Goal: Task Accomplishment & Management: Manage account settings

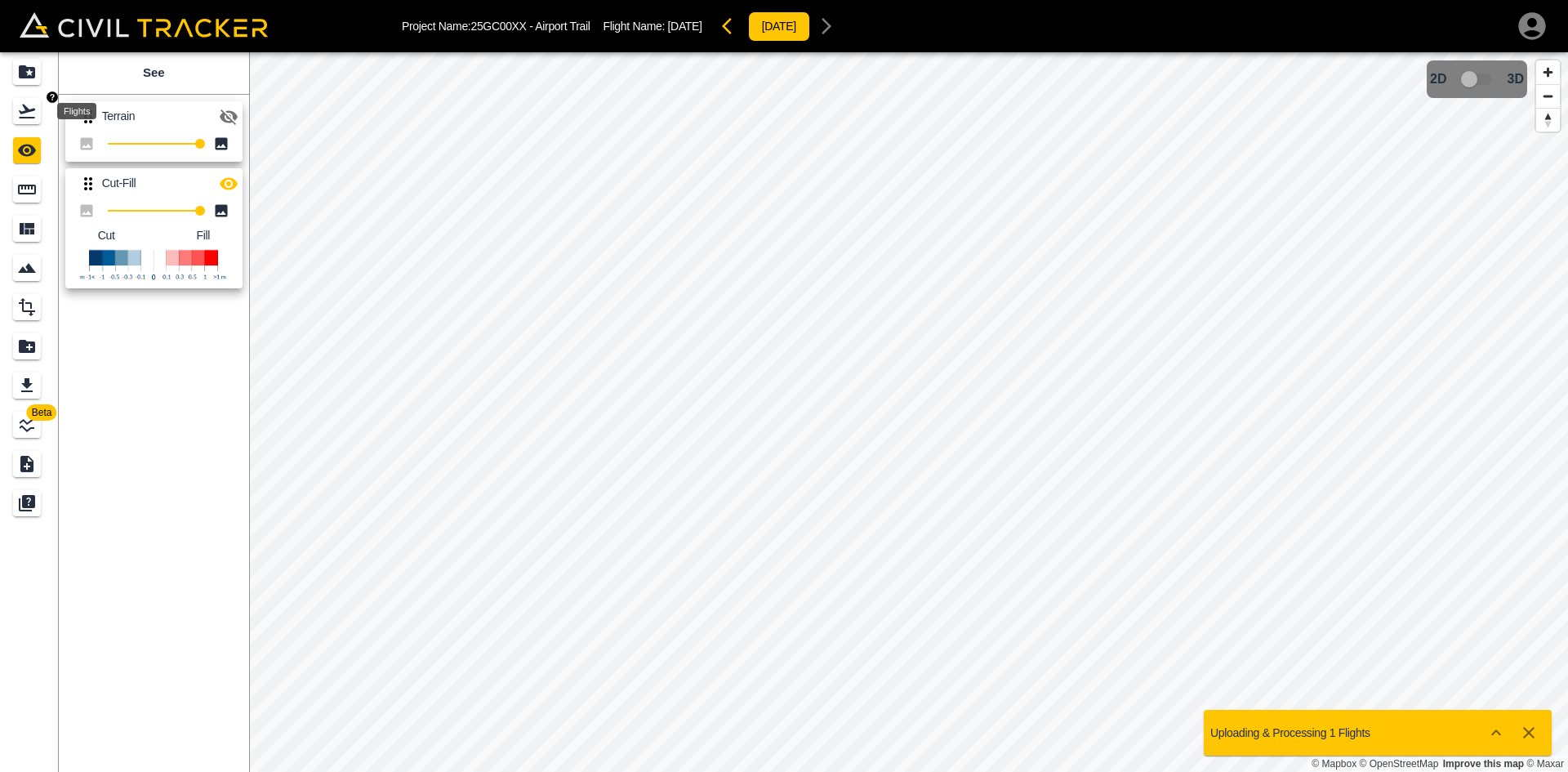
drag, startPoint x: 23, startPoint y: 107, endPoint x: 35, endPoint y: 73, distance: 36.1
click at [23, 108] on icon "Flights" at bounding box center [26, 111] width 19 height 19
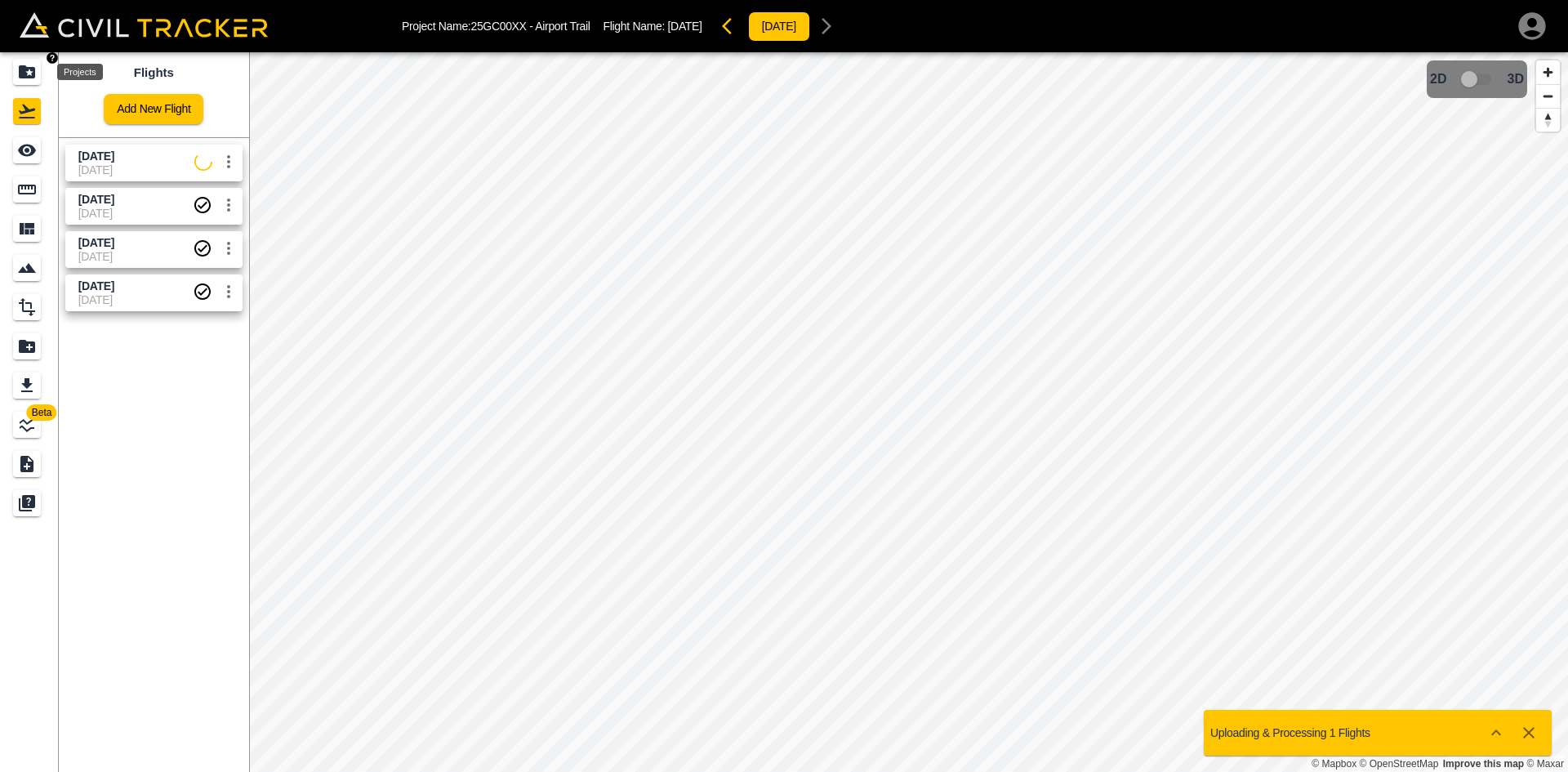
click at [35, 70] on icon "Projects" at bounding box center [26, 71] width 17 height 13
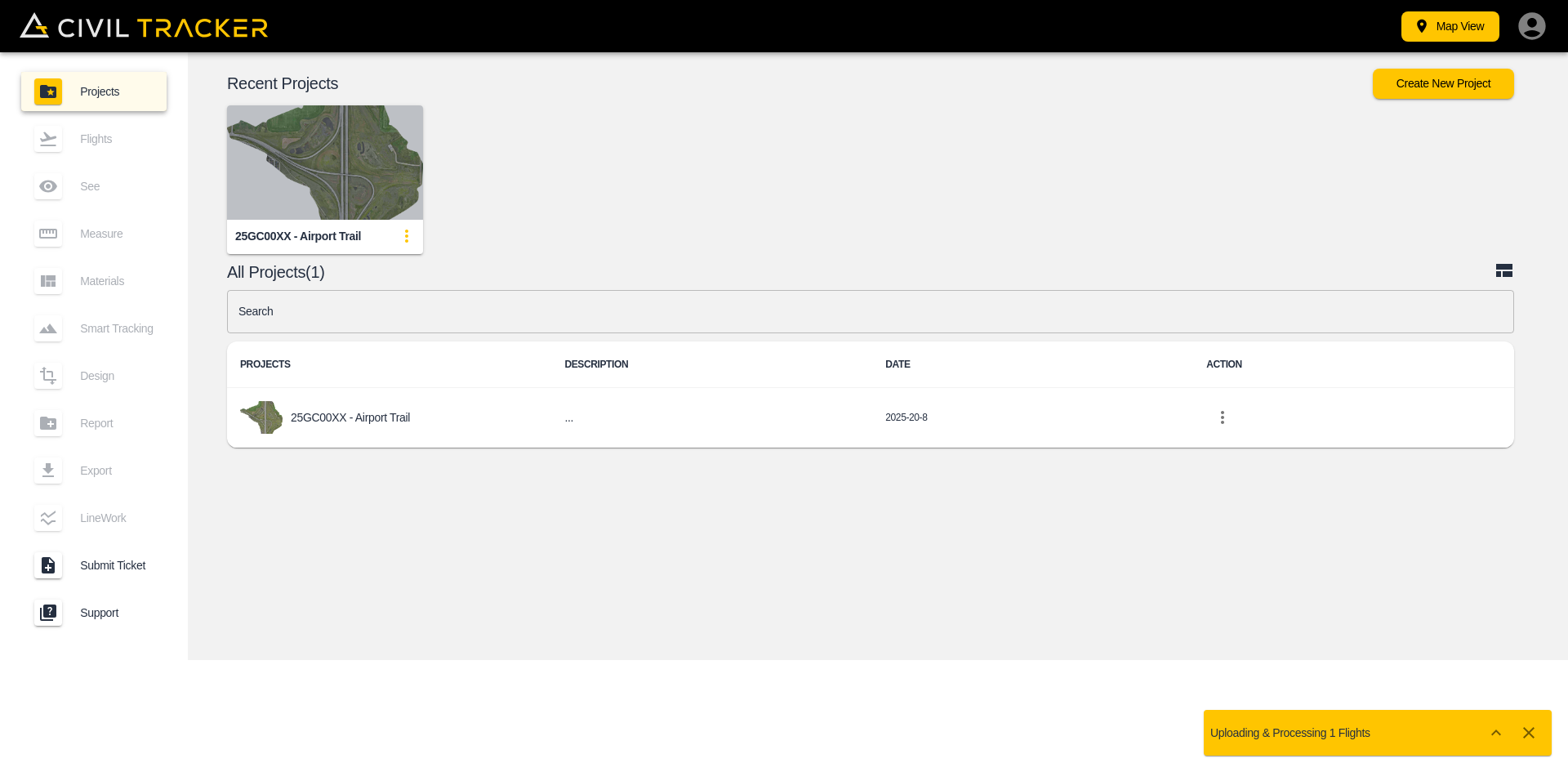
click at [269, 150] on img "button" at bounding box center [325, 163] width 196 height 114
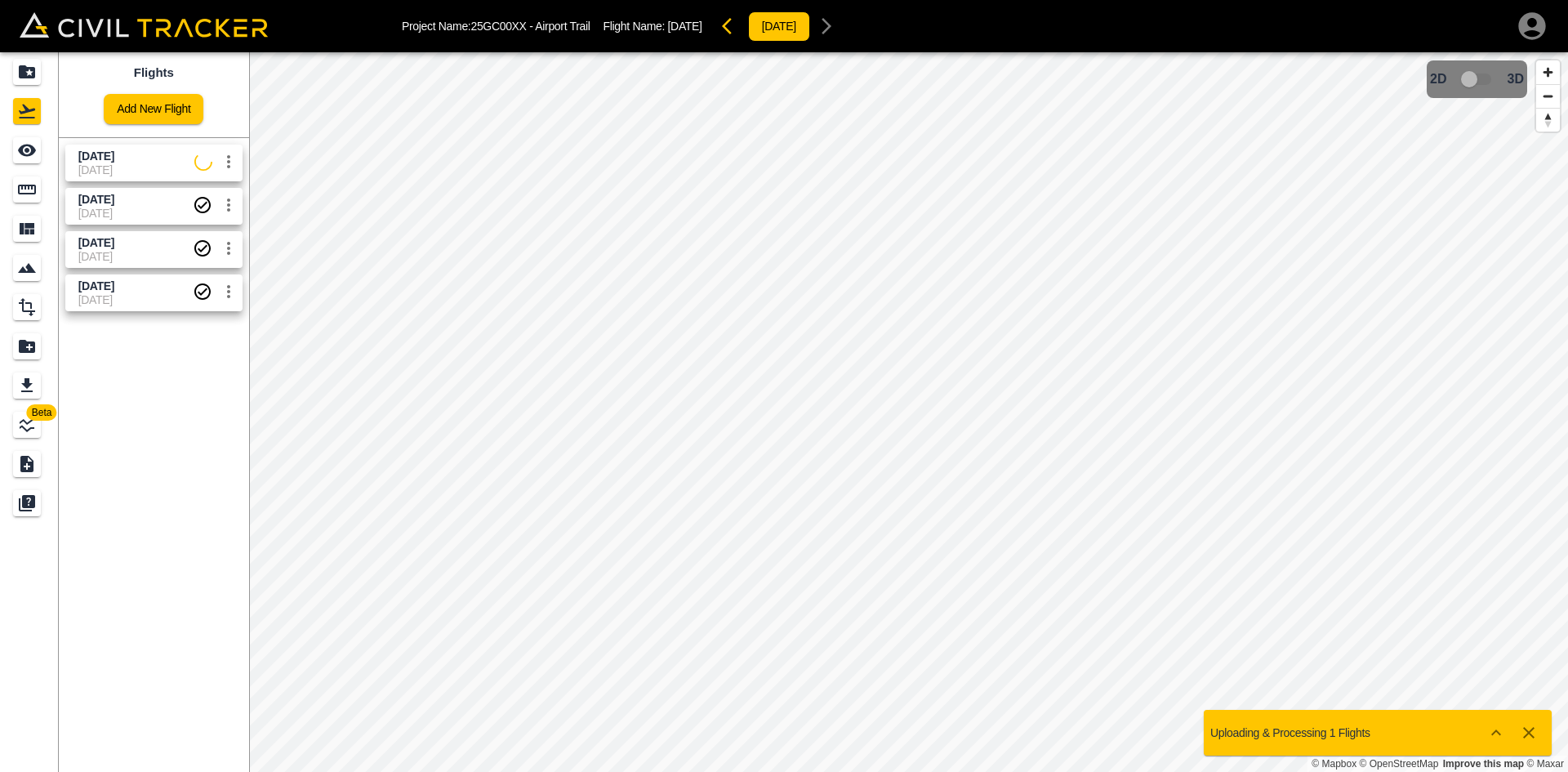
drag, startPoint x: 172, startPoint y: 155, endPoint x: 85, endPoint y: 156, distance: 87.0
click at [171, 155] on span "[DATE]" at bounding box center [136, 157] width 116 height 16
click at [41, 155] on div "See" at bounding box center [29, 151] width 33 height 26
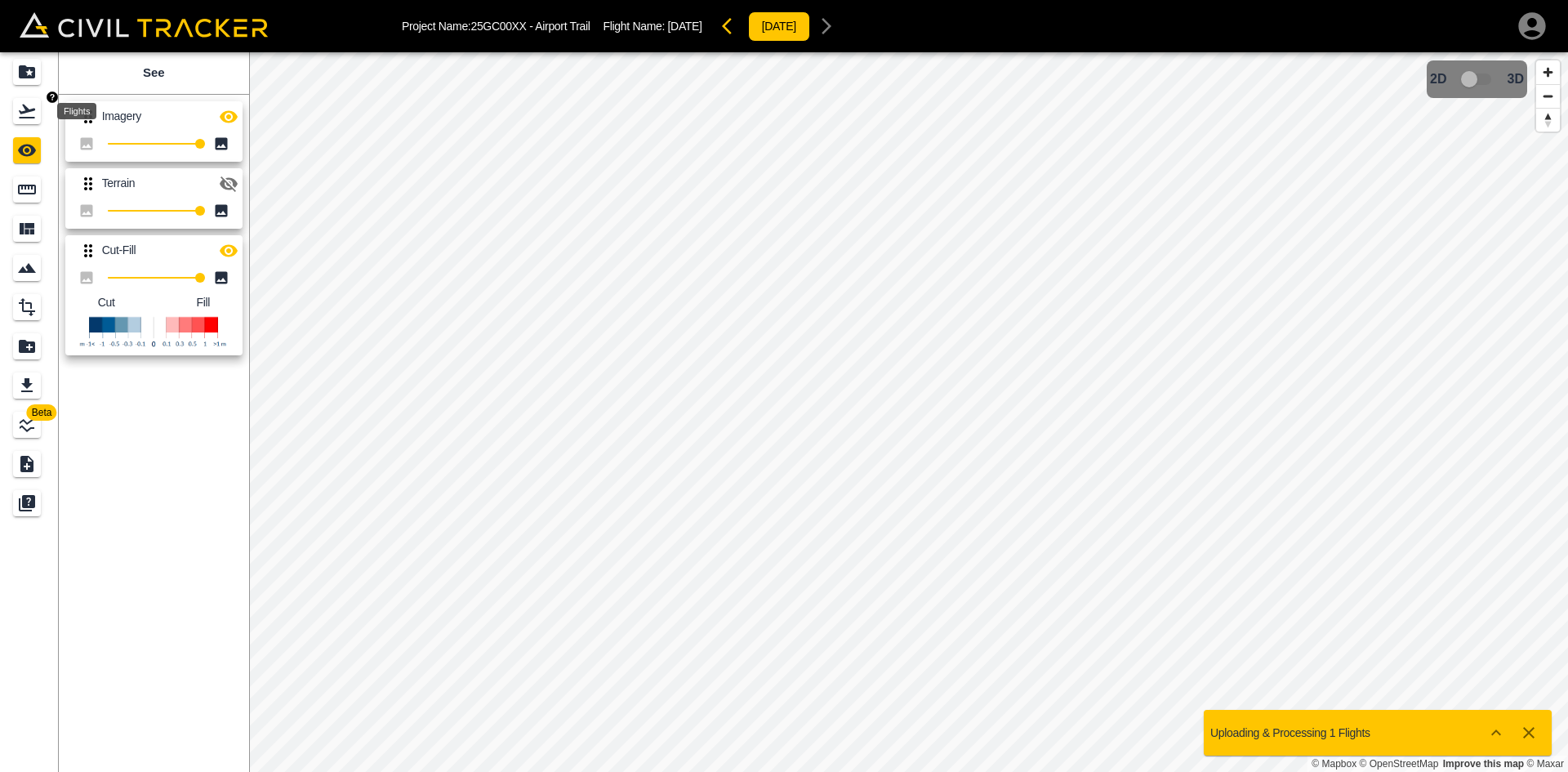
click at [40, 121] on div "Flights" at bounding box center [27, 111] width 28 height 26
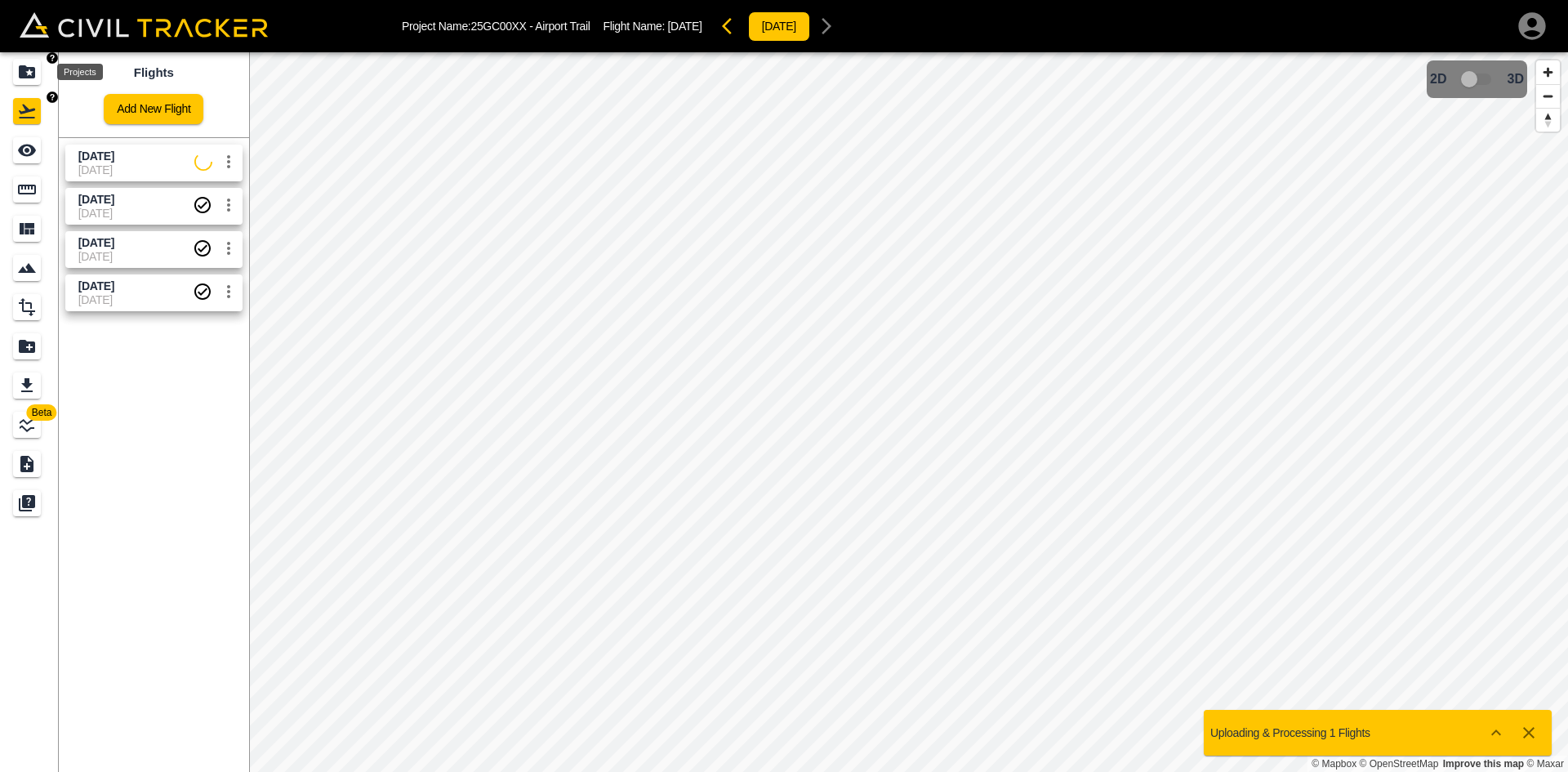
click at [40, 76] on div "Projects" at bounding box center [27, 72] width 28 height 26
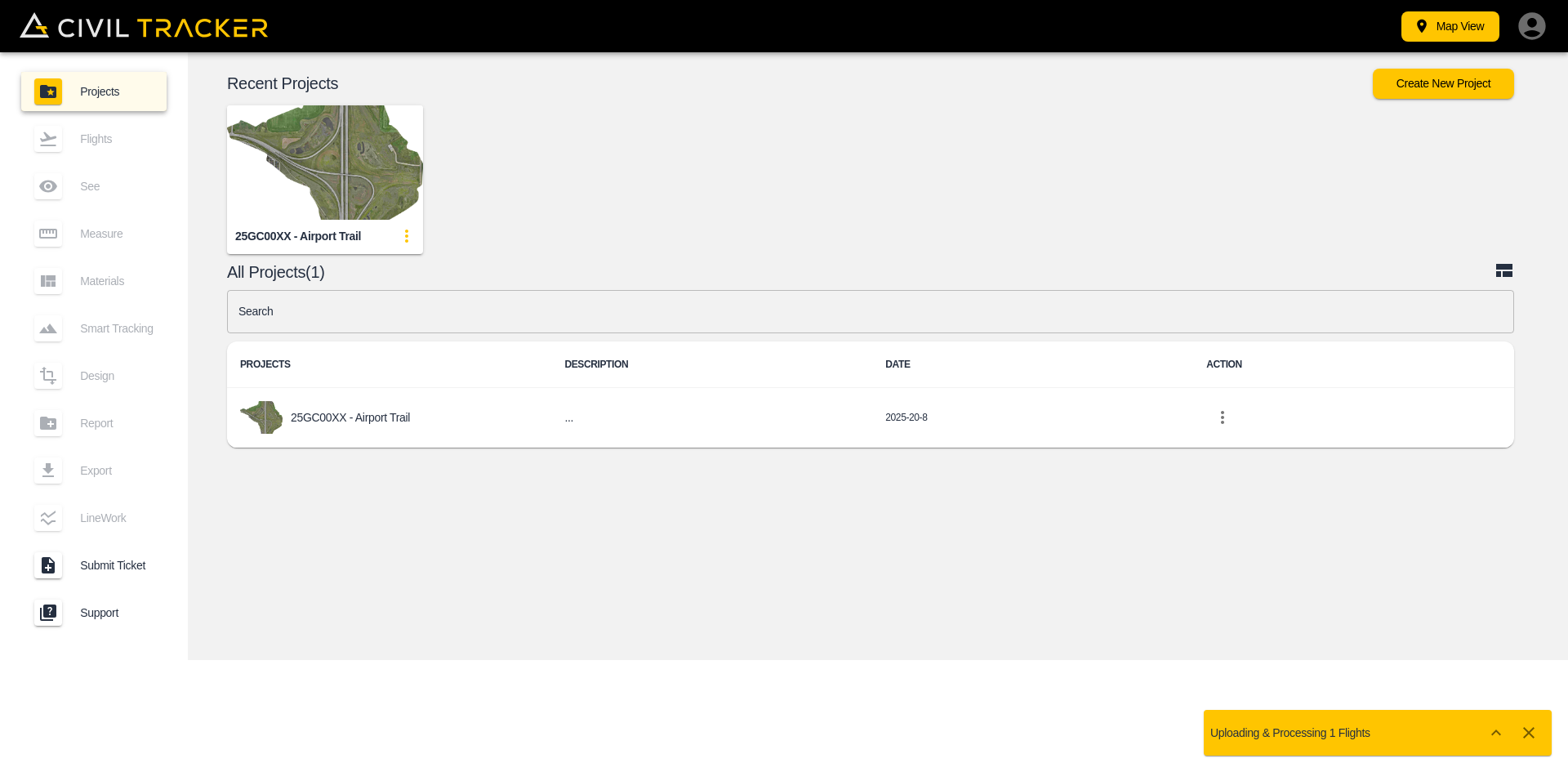
click at [1531, 36] on icon "button" at bounding box center [1532, 26] width 33 height 33
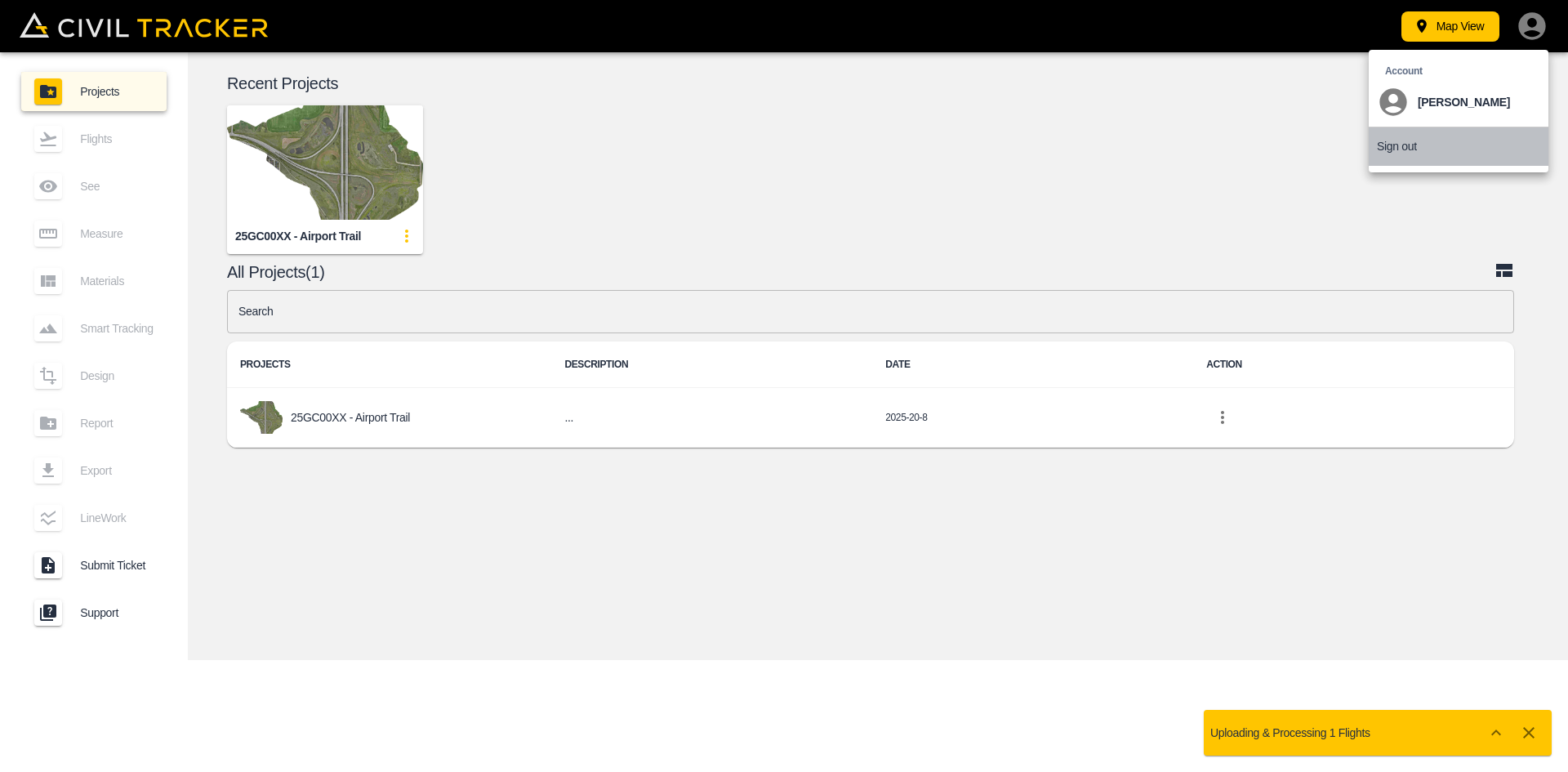
click at [1398, 142] on p "Sign out" at bounding box center [1396, 146] width 40 height 13
